Goal: Register for event/course

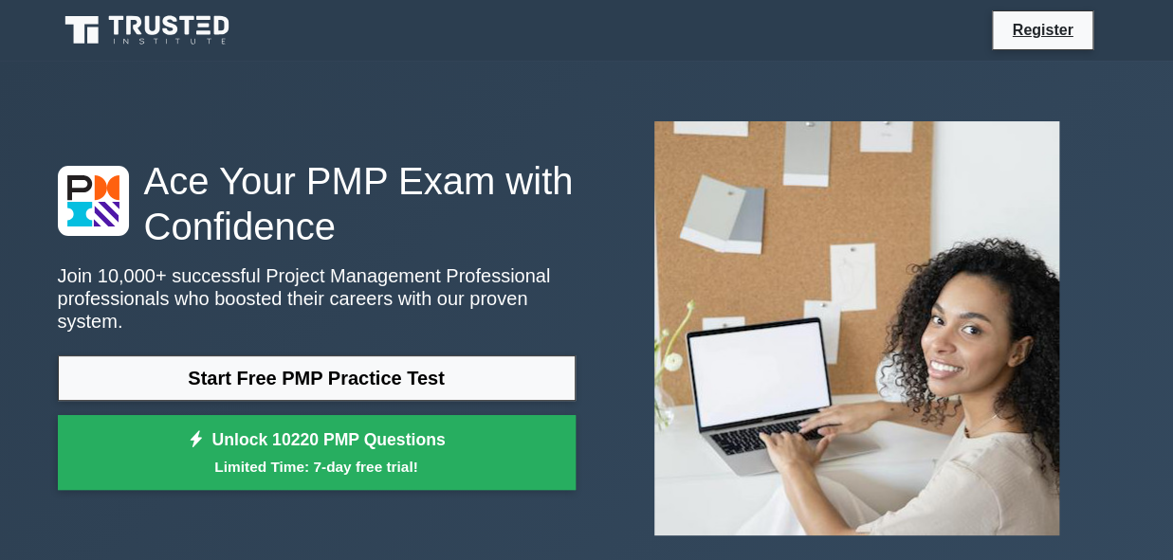
click at [357, 367] on link "Start Free PMP Practice Test" at bounding box center [317, 379] width 518 height 46
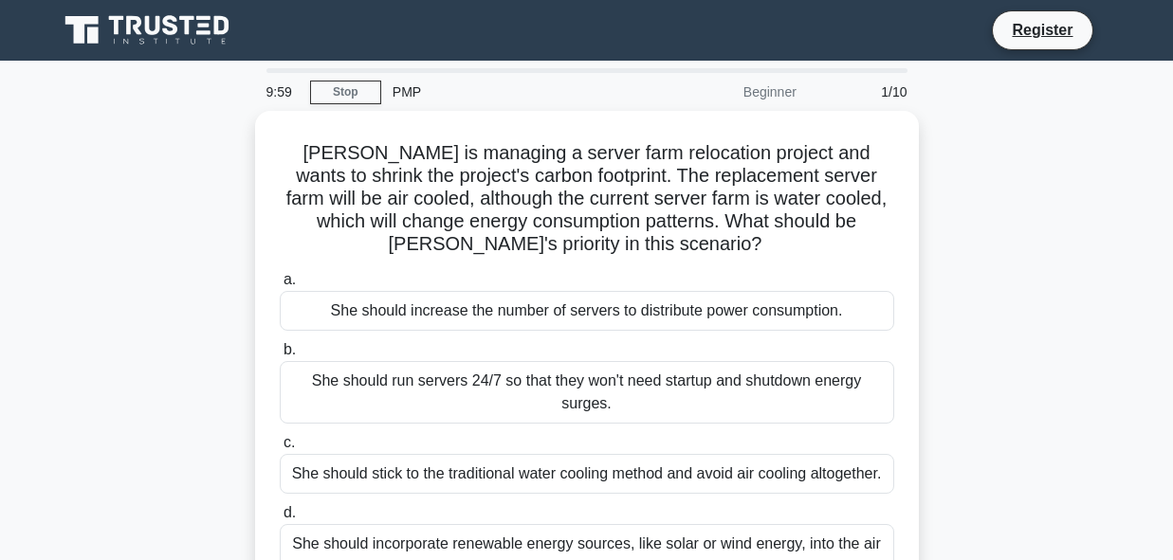
scroll to position [52, 0]
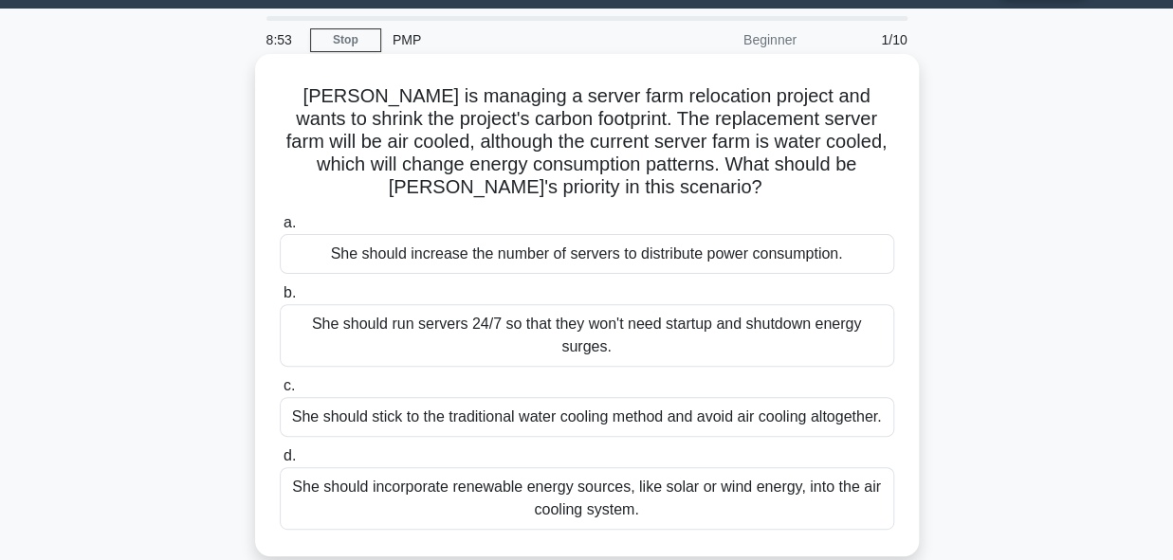
click at [543, 260] on div "She should increase the number of servers to distribute power consumption." at bounding box center [587, 254] width 614 height 40
click at [280, 229] on input "a. She should increase the number of servers to distribute power consumption." at bounding box center [280, 223] width 0 height 12
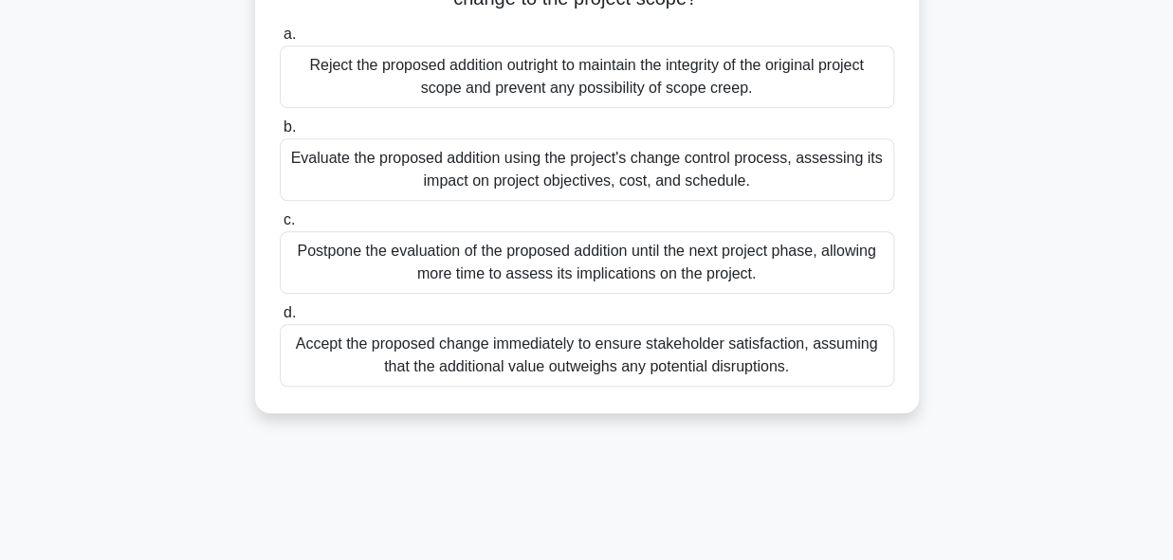
scroll to position [464, 0]
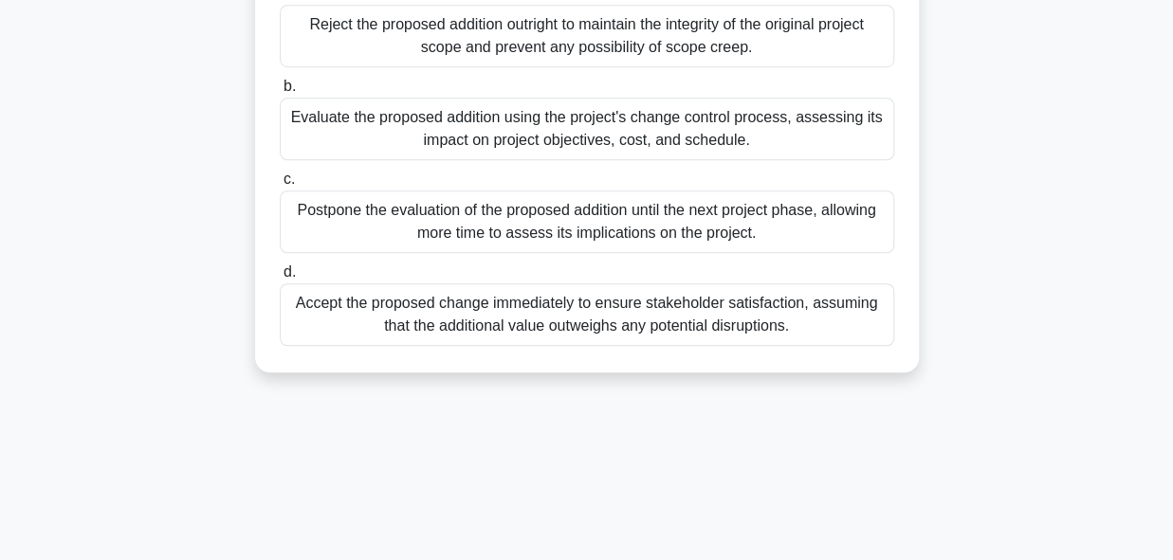
click at [551, 221] on div "Postpone the evaluation of the proposed addition until the next project phase, …" at bounding box center [587, 222] width 614 height 63
click at [280, 186] on input "c. Postpone the evaluation of the proposed addition until the next project phas…" at bounding box center [280, 180] width 0 height 12
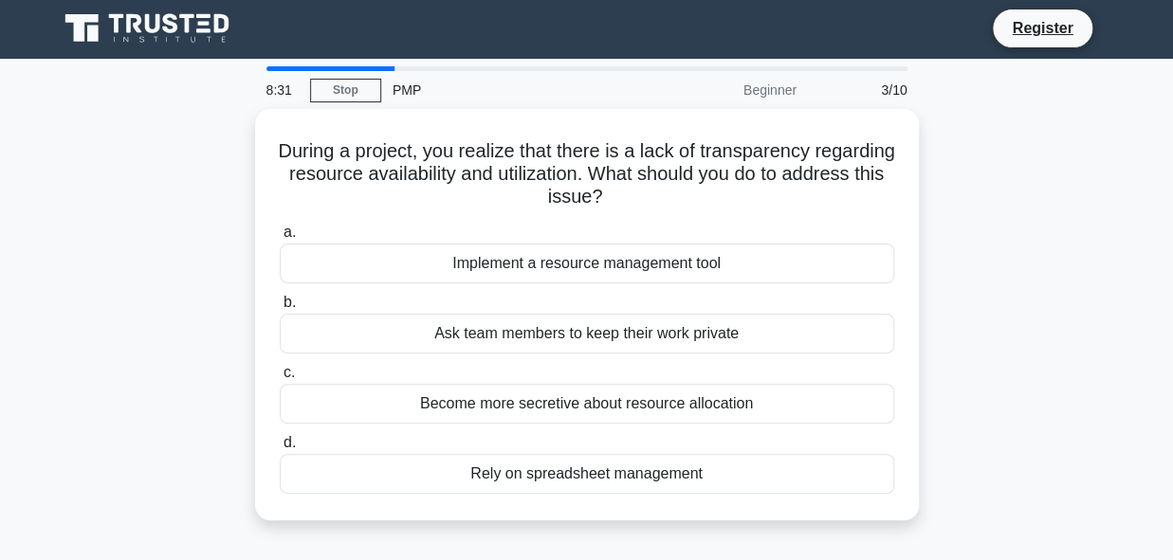
scroll to position [0, 0]
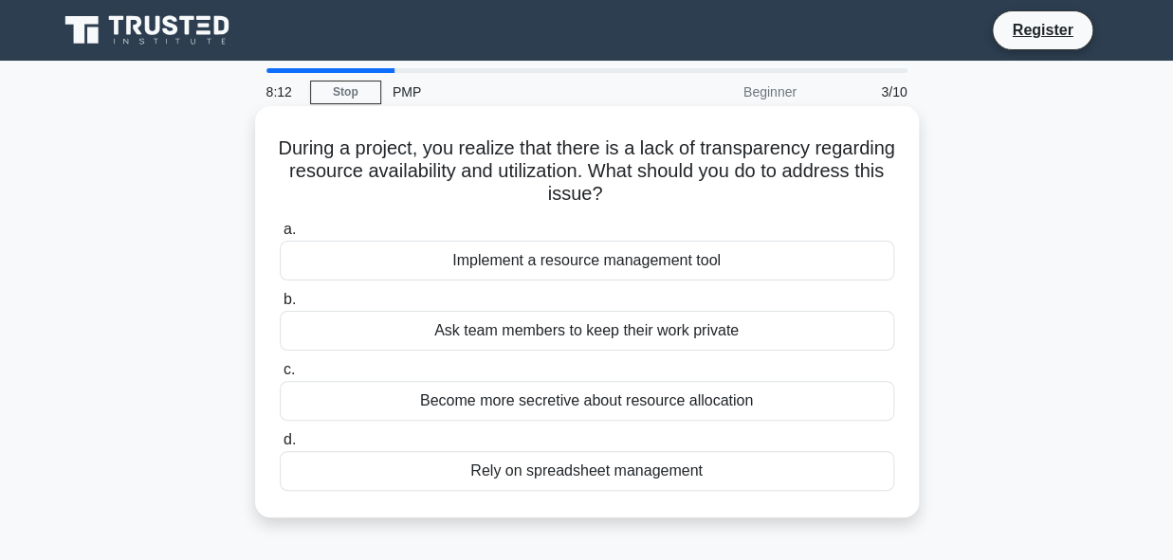
click at [532, 259] on div "Implement a resource management tool" at bounding box center [587, 261] width 614 height 40
click at [280, 236] on input "a. Implement a resource management tool" at bounding box center [280, 230] width 0 height 12
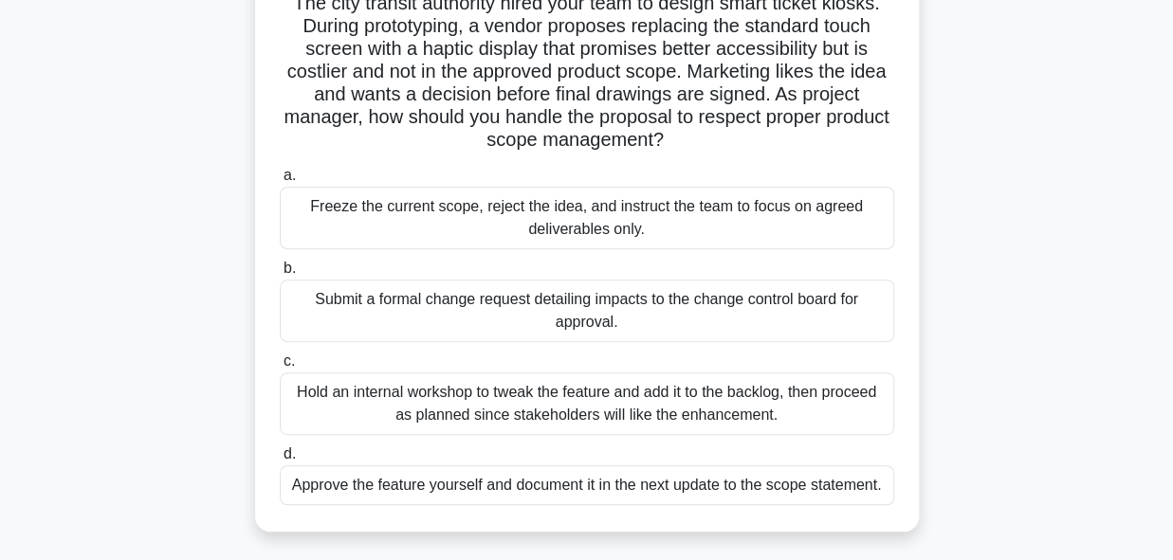
scroll to position [156, 0]
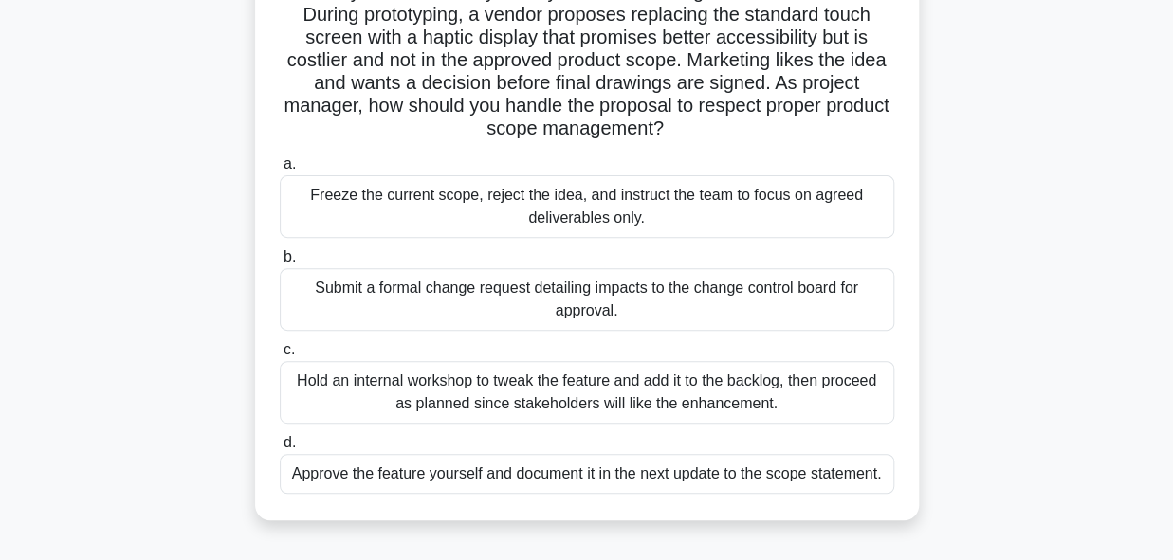
click at [469, 478] on div "Approve the feature yourself and document it in the next update to the scope st…" at bounding box center [587, 474] width 614 height 40
click at [280, 449] on input "d. Approve the feature yourself and document it in the next update to the scope…" at bounding box center [280, 443] width 0 height 12
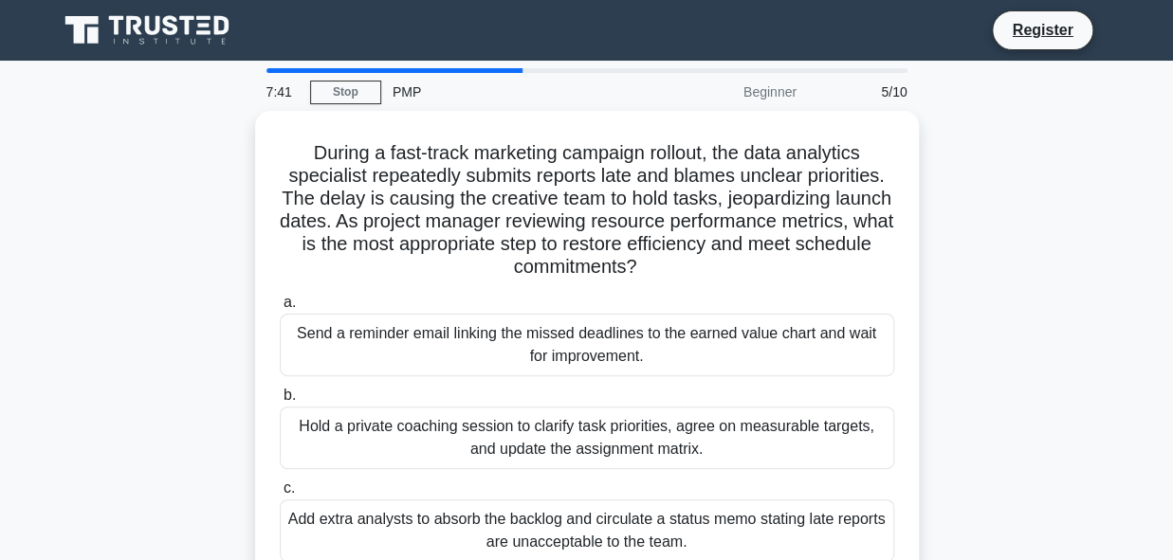
scroll to position [0, 0]
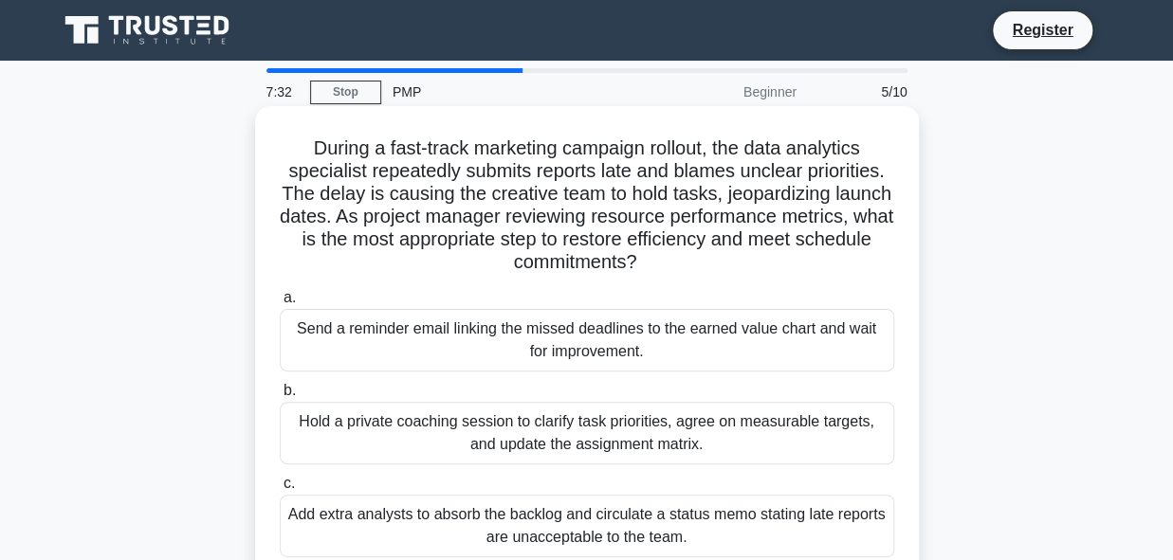
click at [474, 440] on div "Hold a private coaching session to clarify task priorities, agree on measurable…" at bounding box center [587, 433] width 614 height 63
click at [280, 397] on input "b. Hold a private coaching session to clarify task priorities, agree on measura…" at bounding box center [280, 391] width 0 height 12
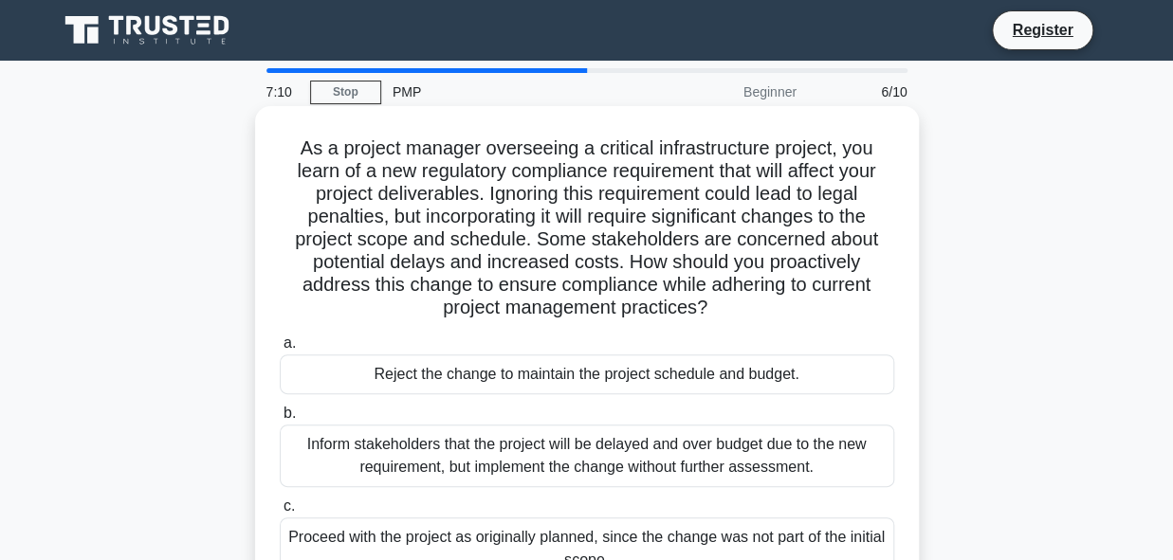
click at [501, 380] on div "Reject the change to maintain the project schedule and budget." at bounding box center [587, 375] width 614 height 40
click at [280, 350] on input "a. Reject the change to maintain the project schedule and budget." at bounding box center [280, 344] width 0 height 12
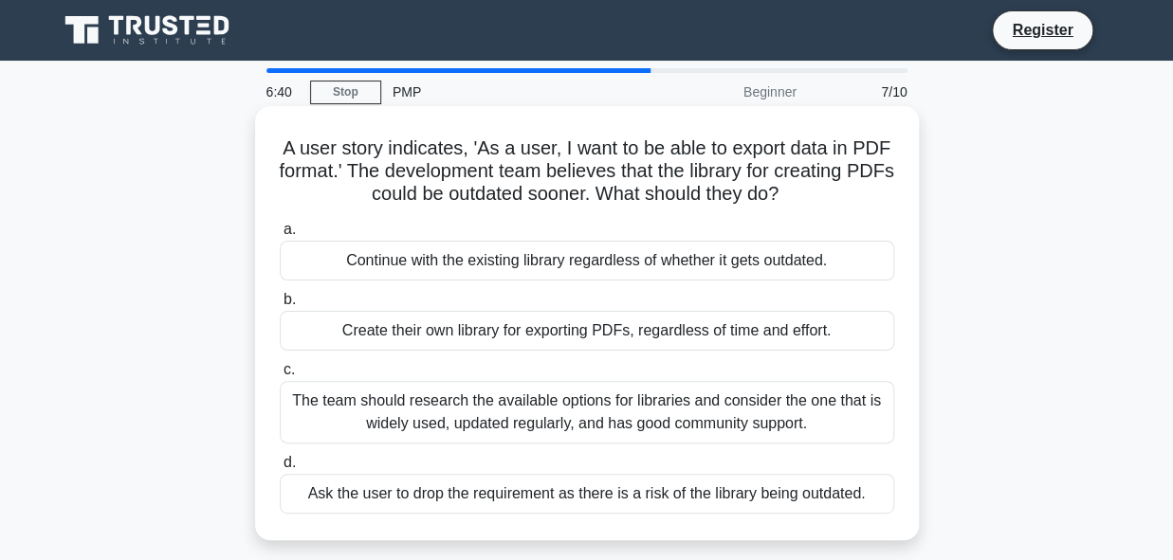
click at [490, 423] on div "The team should research the available options for libraries and consider the o…" at bounding box center [587, 412] width 614 height 63
click at [280, 376] on input "c. The team should research the available options for libraries and consider th…" at bounding box center [280, 370] width 0 height 12
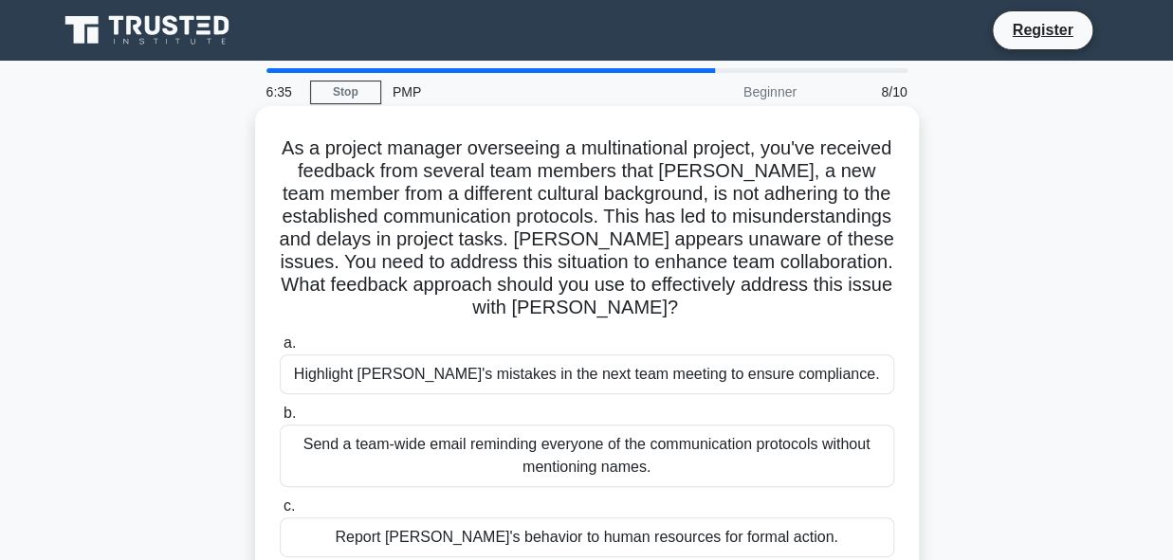
click at [486, 429] on div "Send a team-wide email reminding everyone of the communication protocols withou…" at bounding box center [587, 456] width 614 height 63
click at [280, 420] on input "b. Send a team-wide email reminding everyone of the communication protocols wit…" at bounding box center [280, 414] width 0 height 12
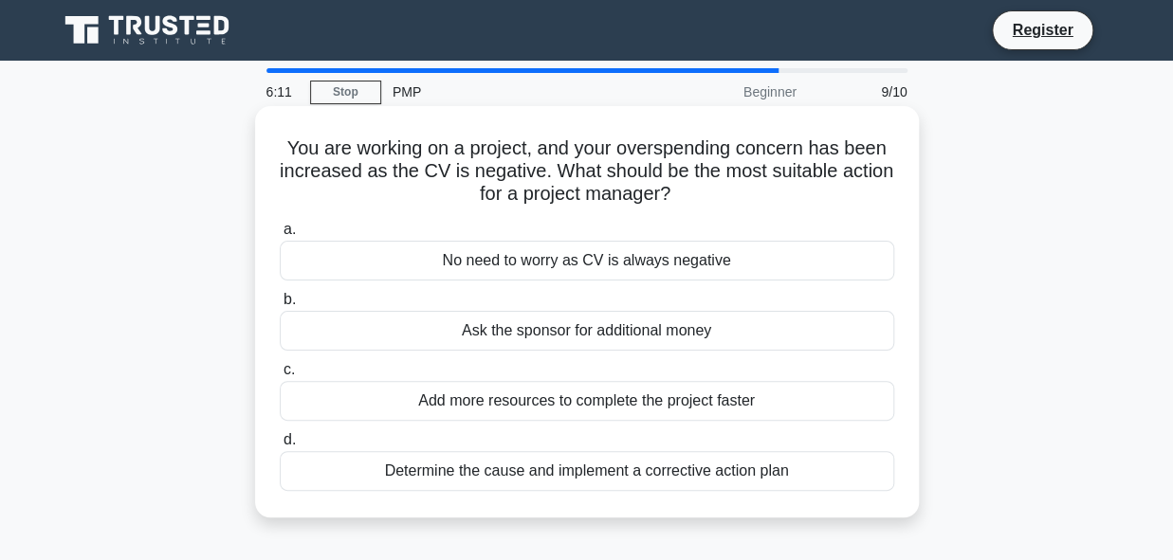
click at [487, 468] on div "Determine the cause and implement a corrective action plan" at bounding box center [587, 471] width 614 height 40
click at [280, 447] on input "d. Determine the cause and implement a corrective action plan" at bounding box center [280, 440] width 0 height 12
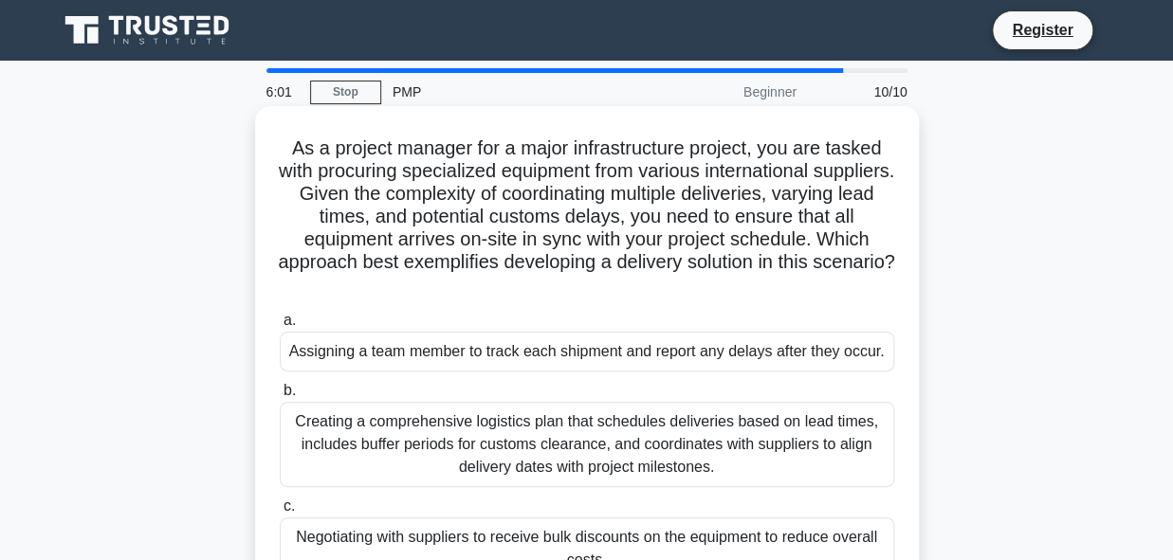
click at [467, 357] on div "Assigning a team member to track each shipment and report any delays after they…" at bounding box center [587, 352] width 614 height 40
click at [280, 327] on input "a. Assigning a team member to track each shipment and report any delays after t…" at bounding box center [280, 321] width 0 height 12
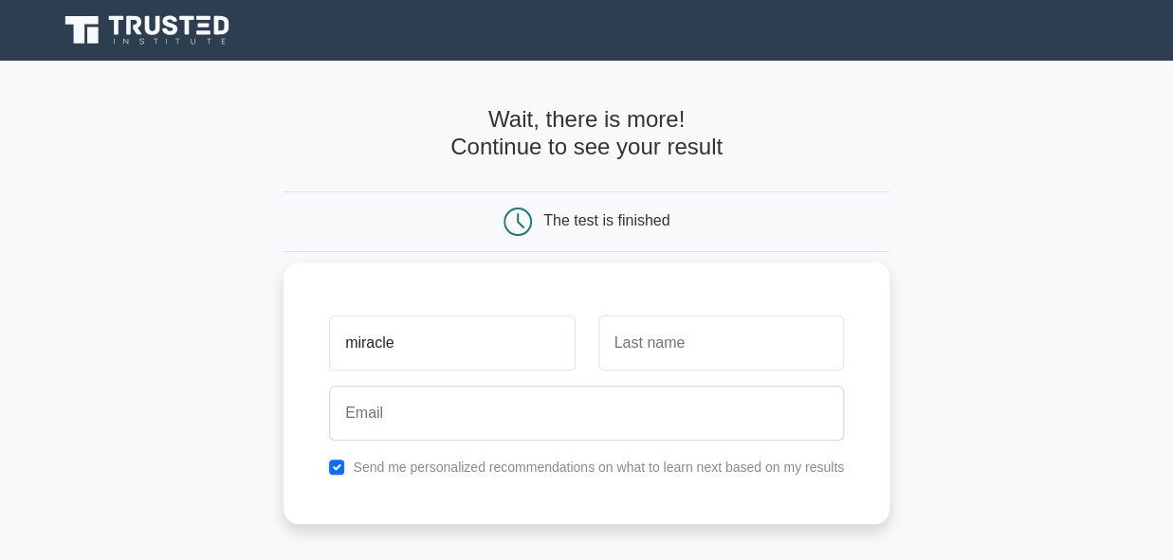
type input "miracle"
click at [661, 352] on input "text" at bounding box center [721, 343] width 246 height 55
type input "omeike"
click at [590, 373] on div "omeike" at bounding box center [721, 343] width 268 height 70
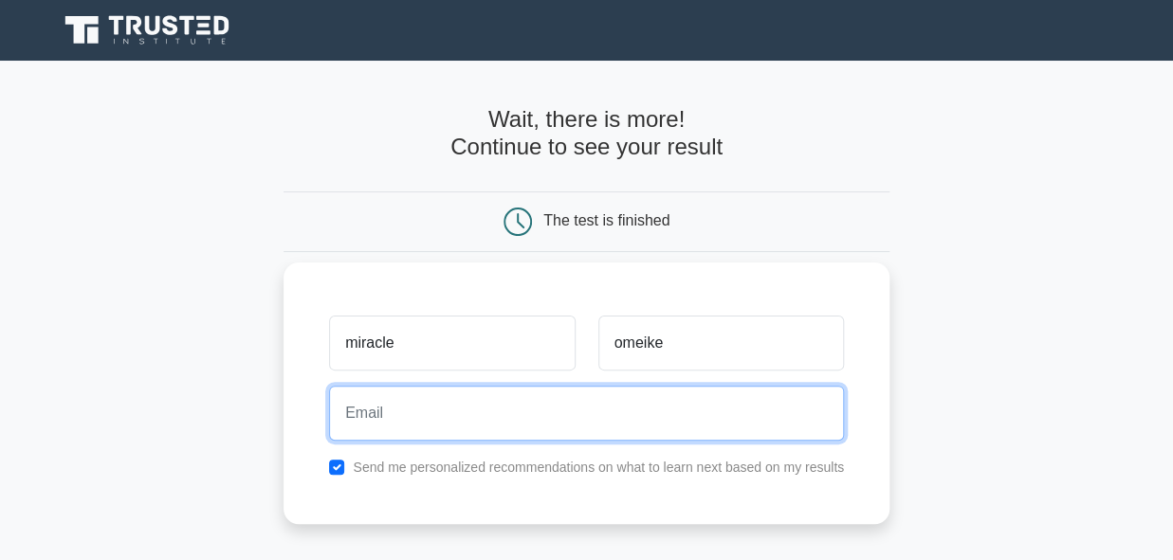
click at [590, 397] on input "email" at bounding box center [586, 413] width 515 height 55
click at [570, 417] on input "email" at bounding box center [586, 413] width 515 height 55
type input "omeikemiracle3@gmail.com"
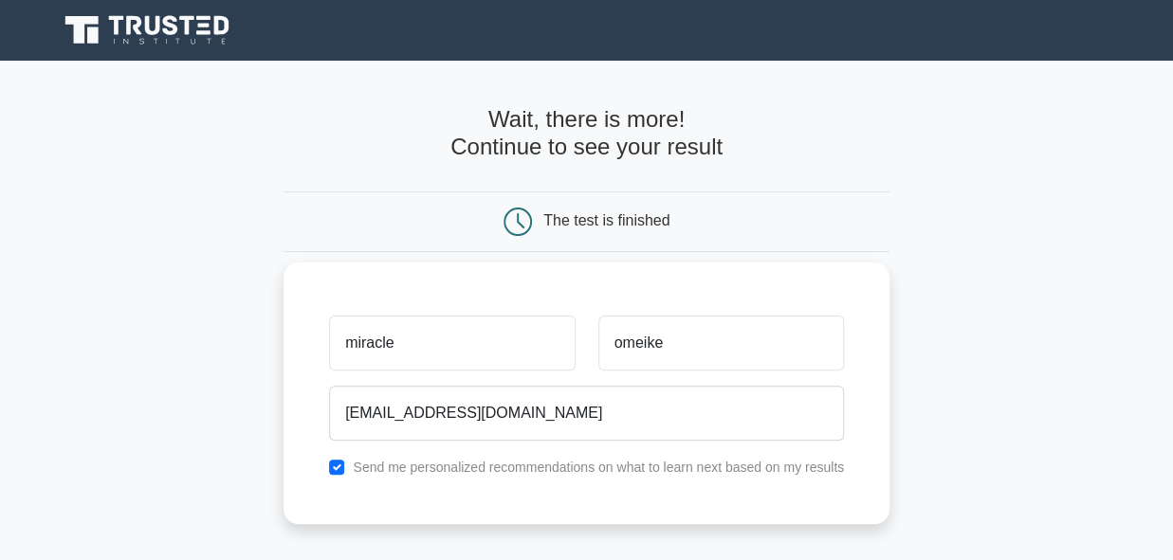
click at [552, 485] on div "miracle omeike omeikemiracle3@gmail.com Send me personalized recommendations on…" at bounding box center [587, 394] width 606 height 262
click at [600, 490] on div "miracle omeike omeikemiracle3@gmail.com Send me personalized recommendations on…" at bounding box center [587, 394] width 606 height 262
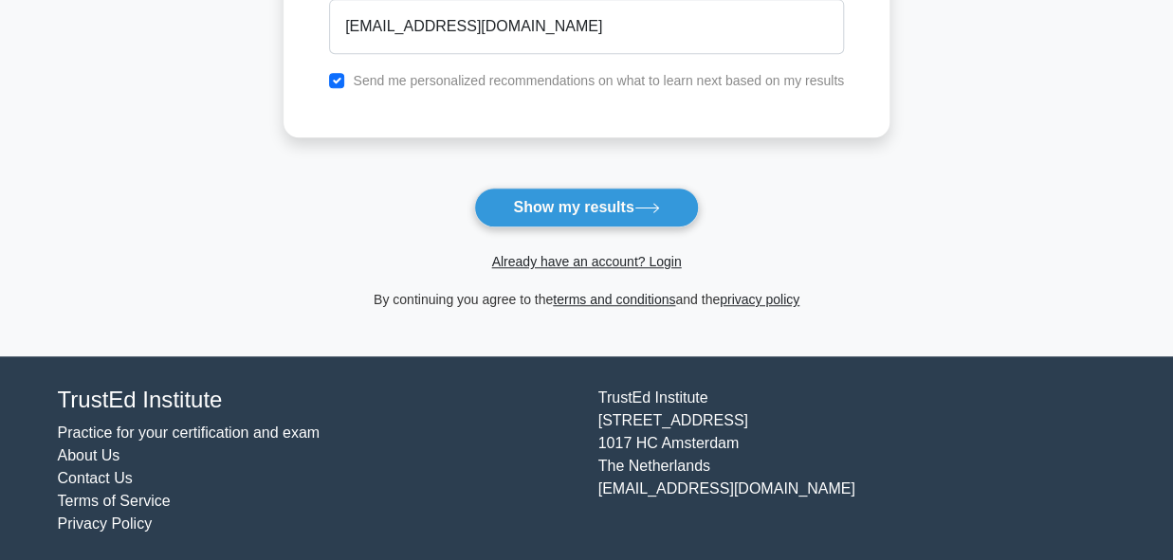
scroll to position [393, 0]
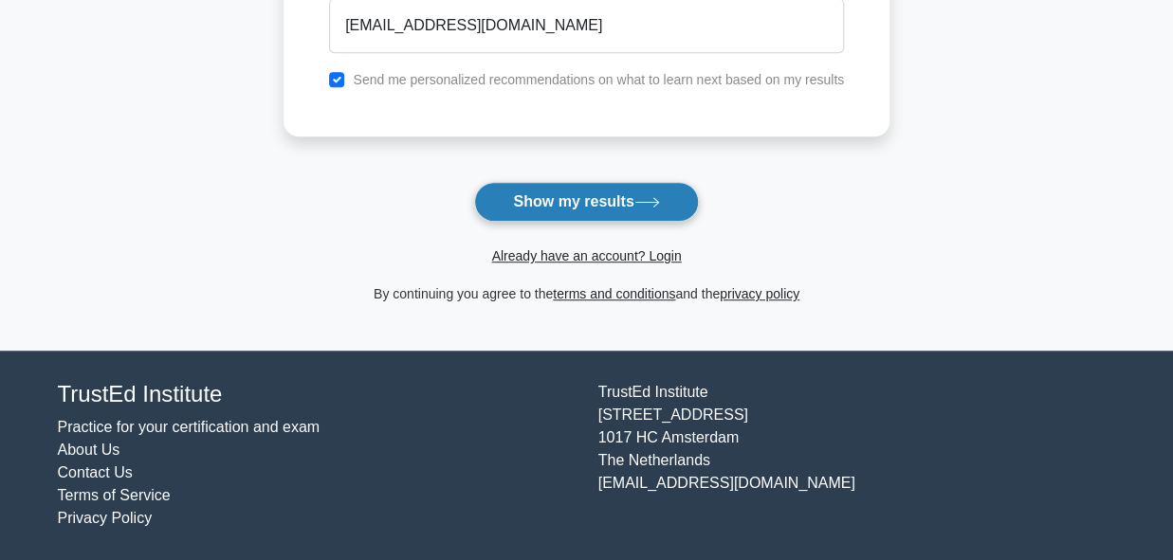
click at [505, 214] on button "Show my results" at bounding box center [586, 202] width 224 height 40
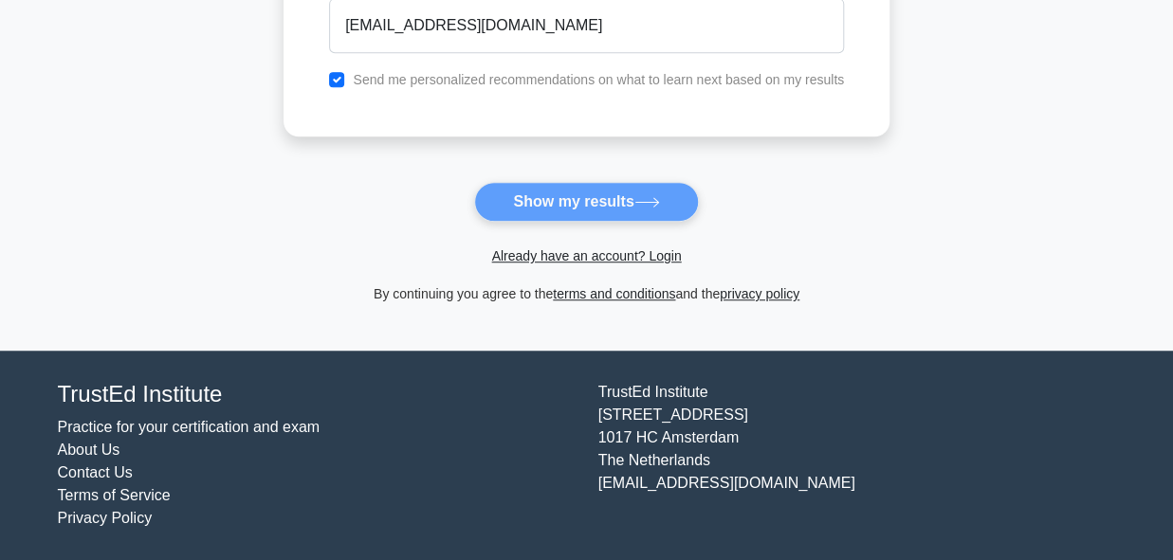
click at [23, 302] on main "Wait, there is more! Continue to see your result The test is finished miracle" at bounding box center [586, 9] width 1173 height 683
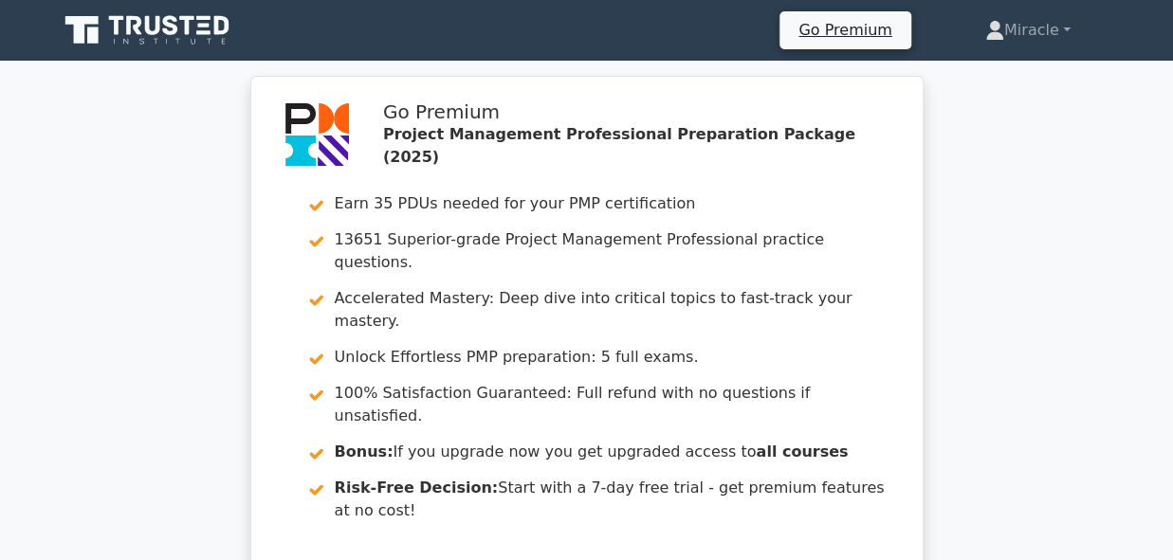
click at [135, 439] on div "Go Premium Project Management Professional Preparation Package (2025) Earn 35 P…" at bounding box center [586, 366] width 1173 height 580
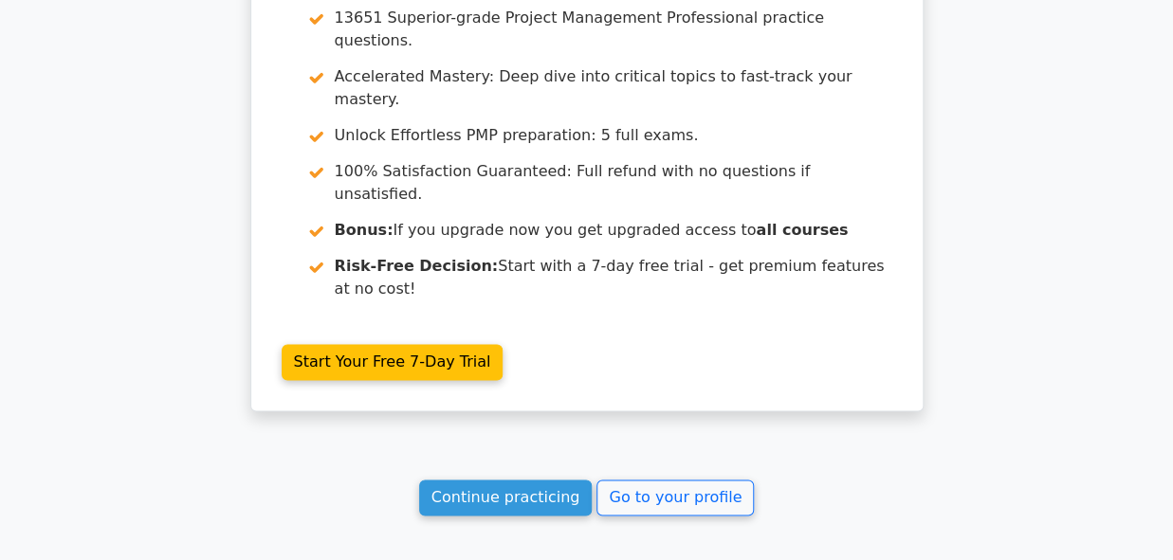
scroll to position [3566, 0]
